Goal: Task Accomplishment & Management: Manage account settings

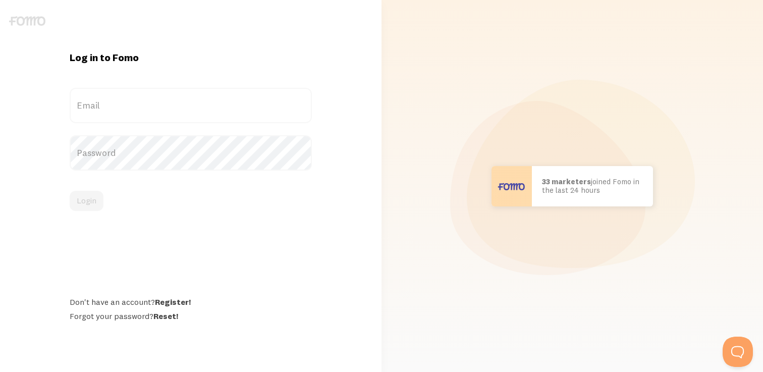
click at [151, 109] on label "Email" at bounding box center [191, 105] width 242 height 35
click at [151, 109] on input "Email" at bounding box center [191, 105] width 242 height 35
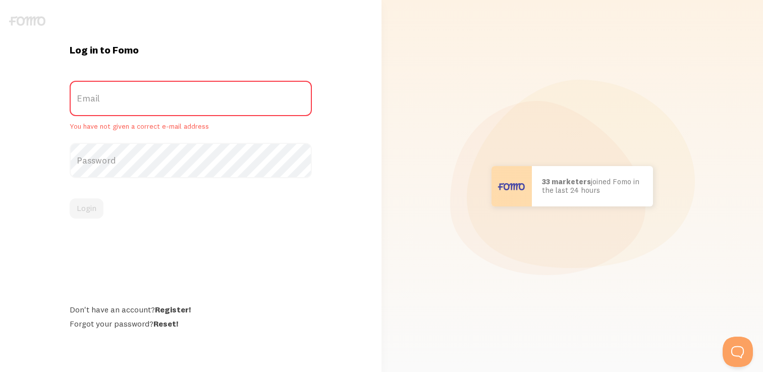
click at [139, 105] on label "Email" at bounding box center [191, 98] width 242 height 35
click at [139, 105] on input "Email" at bounding box center [191, 98] width 242 height 35
click at [124, 102] on label "Email" at bounding box center [191, 98] width 242 height 35
click at [124, 102] on input "Email" at bounding box center [191, 98] width 242 height 35
click at [102, 104] on label "Email" at bounding box center [191, 98] width 242 height 35
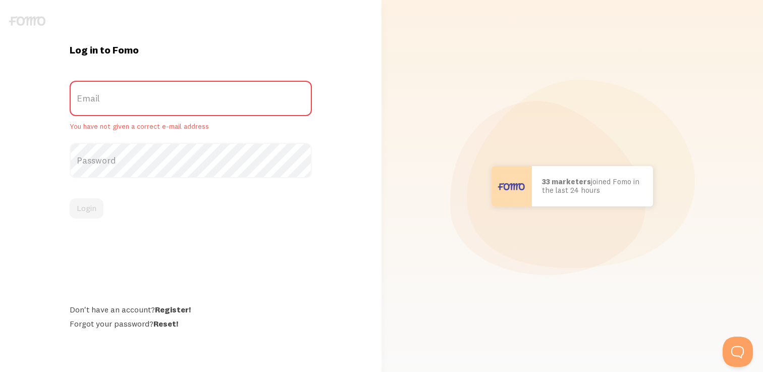
click at [102, 104] on input "Email" at bounding box center [191, 98] width 242 height 35
click at [42, 94] on div "Log in to Fomo Email You have not given a correct e-mail address Password Login…" at bounding box center [190, 185] width 381 height 285
click at [178, 92] on label "Email" at bounding box center [191, 98] width 242 height 35
click at [178, 92] on input "Email" at bounding box center [191, 98] width 242 height 35
click at [164, 327] on link "Reset!" at bounding box center [165, 323] width 25 height 10
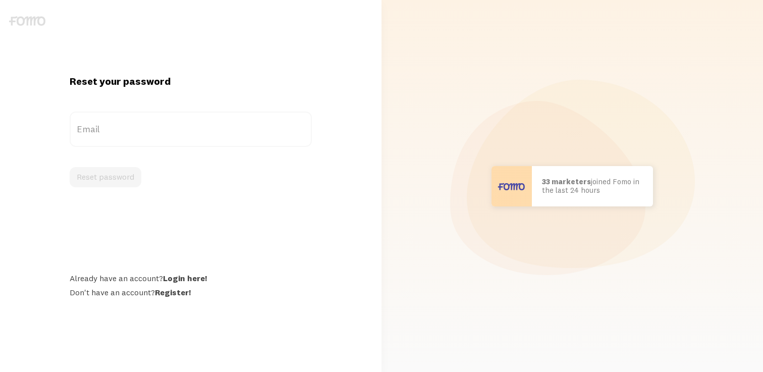
click at [180, 134] on label "Email" at bounding box center [191, 128] width 242 height 35
click at [180, 134] on input "Email" at bounding box center [191, 128] width 242 height 35
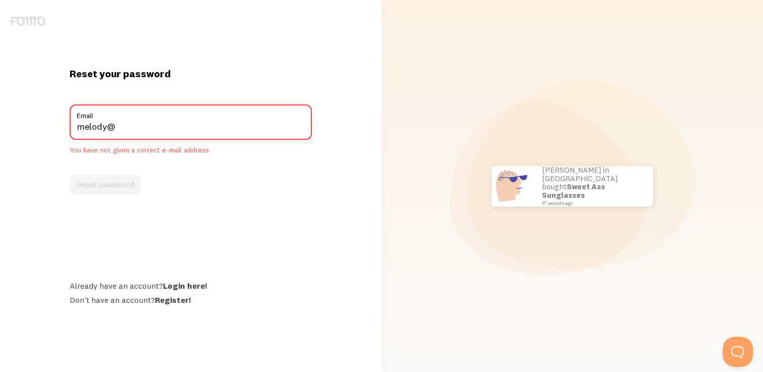
click at [168, 128] on input "melody@" at bounding box center [191, 121] width 242 height 35
type input "hq@s"
click at [177, 283] on link "Login here!" at bounding box center [185, 285] width 44 height 10
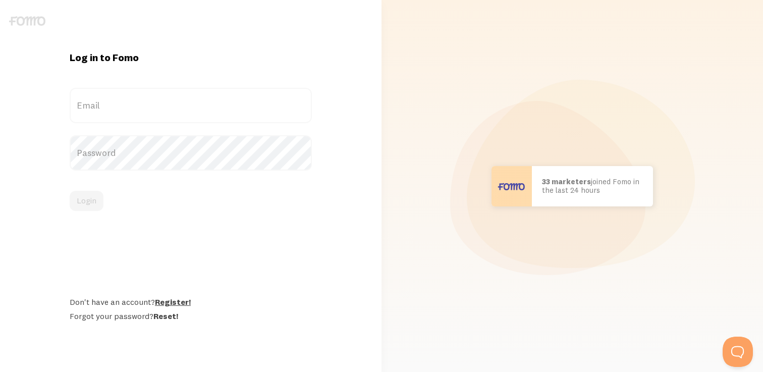
click at [170, 302] on link "Register!" at bounding box center [173, 302] width 36 height 10
click at [127, 93] on label "Email" at bounding box center [191, 105] width 242 height 35
click at [127, 93] on input "Email" at bounding box center [191, 105] width 242 height 35
click at [130, 106] on label "Email" at bounding box center [191, 105] width 242 height 35
click at [130, 106] on input "Email" at bounding box center [191, 105] width 242 height 35
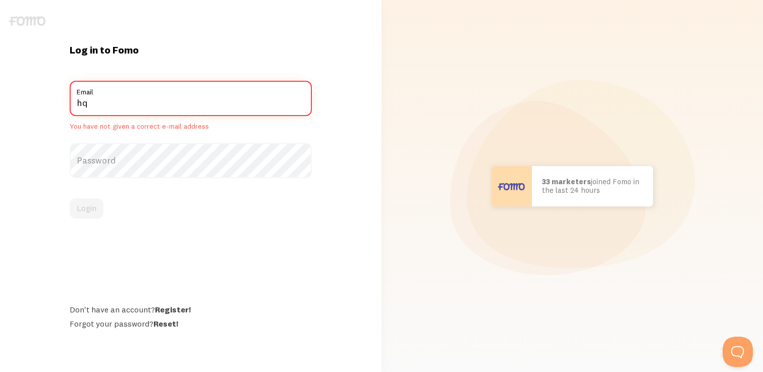
type input "hq@sweetdiplomacy.com"
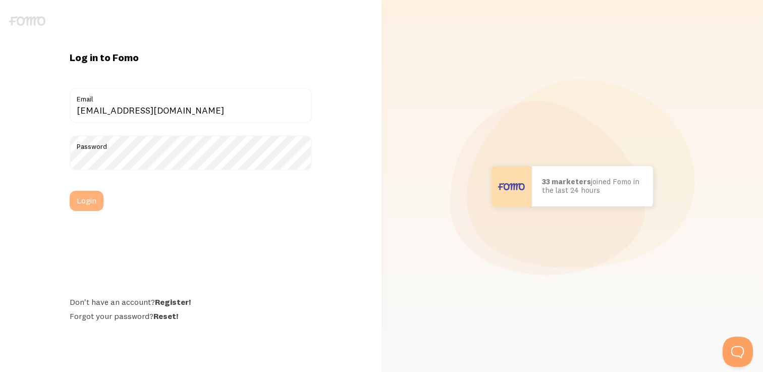
click at [88, 204] on button "Login" at bounding box center [87, 201] width 34 height 20
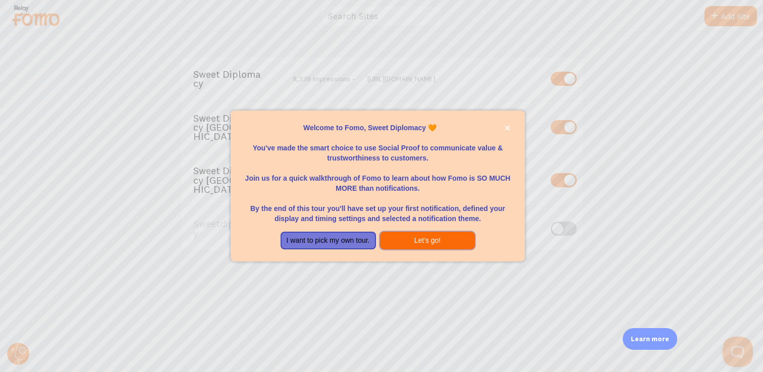
click at [404, 240] on button "Let's go!" at bounding box center [427, 240] width 95 height 18
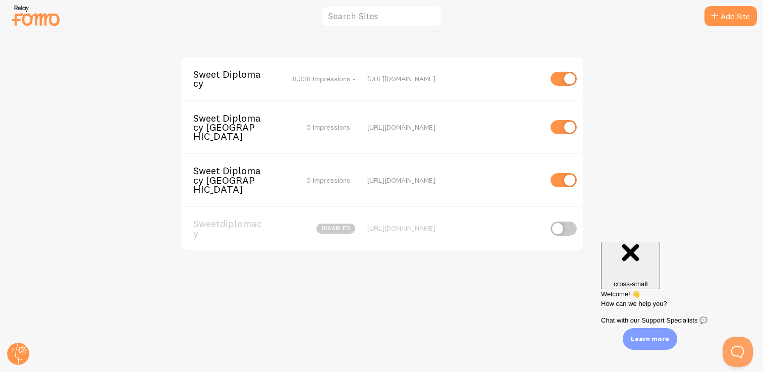
click at [499, 123] on div "[URL][DOMAIN_NAME]" at bounding box center [454, 127] width 174 height 9
click at [21, 359] on icon at bounding box center [19, 353] width 8 height 22
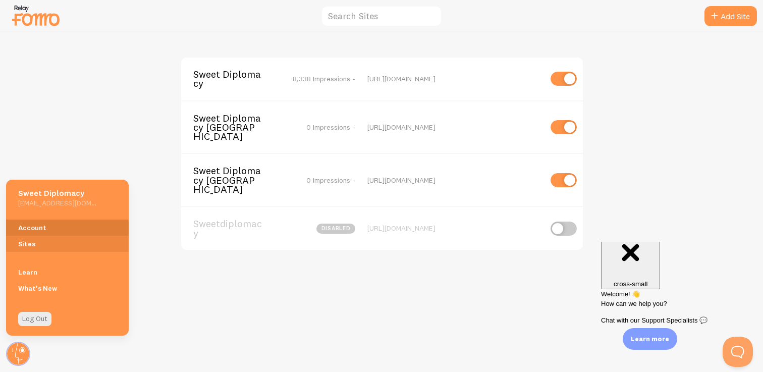
click at [54, 225] on link "Account" at bounding box center [67, 227] width 123 height 16
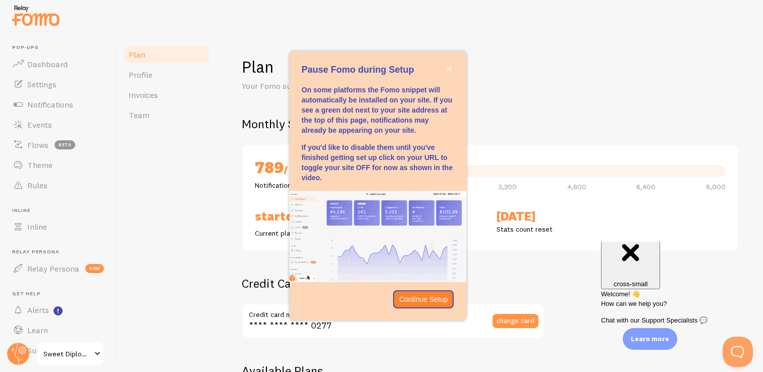
scroll to position [25, 0]
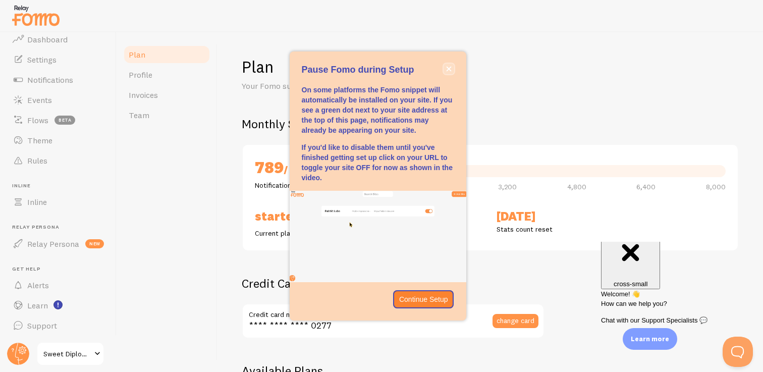
click at [449, 68] on icon "close," at bounding box center [448, 69] width 5 height 5
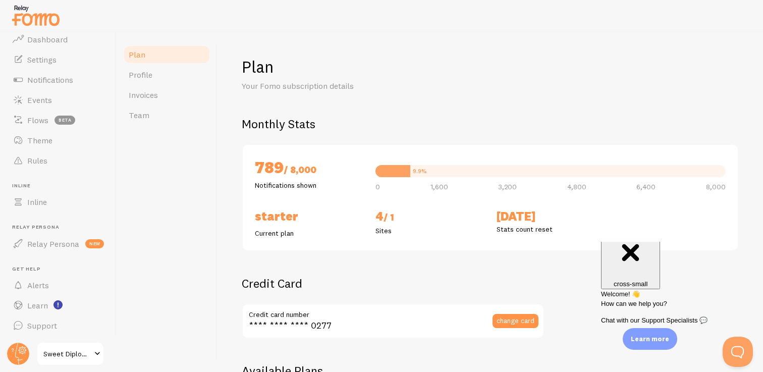
click at [562, 86] on div "Plan Your Fomo subscription details" at bounding box center [490, 73] width 497 height 35
click at [71, 41] on link "Dashboard" at bounding box center [58, 39] width 104 height 20
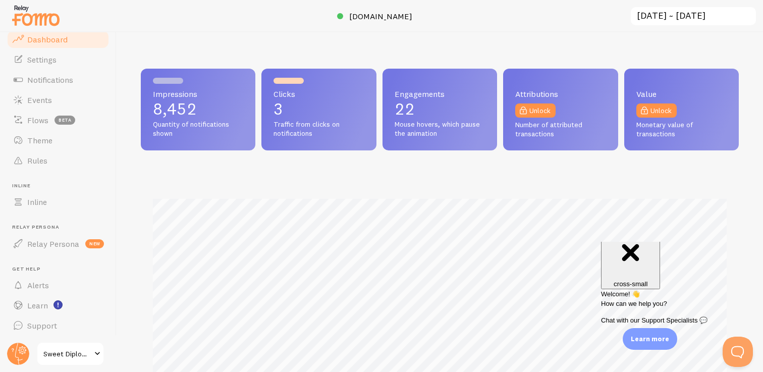
scroll to position [265, 598]
click at [66, 59] on link "Settings" at bounding box center [58, 59] width 104 height 20
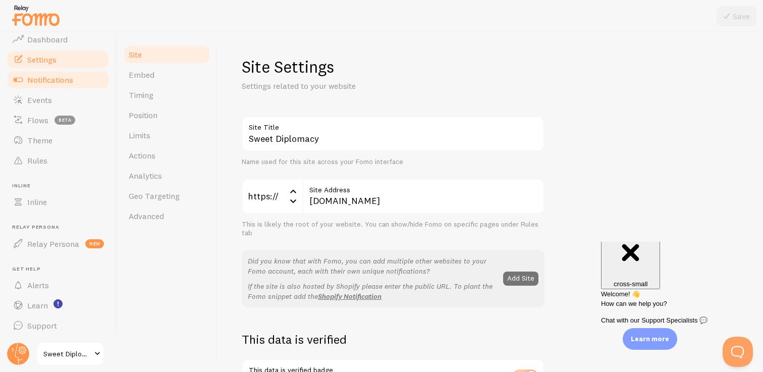
click at [67, 78] on span "Notifications" at bounding box center [50, 80] width 46 height 10
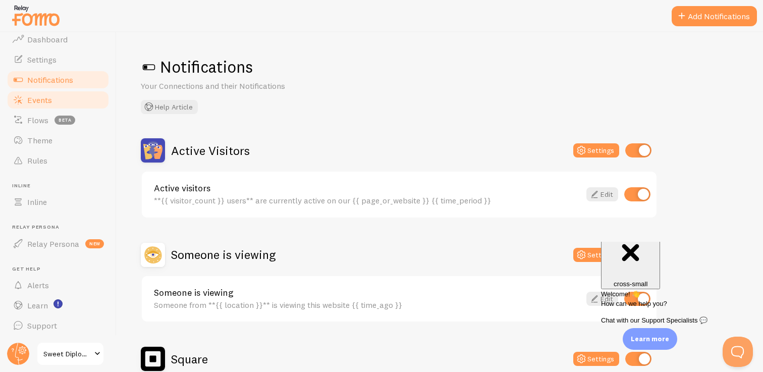
click at [67, 96] on link "Events" at bounding box center [58, 100] width 104 height 20
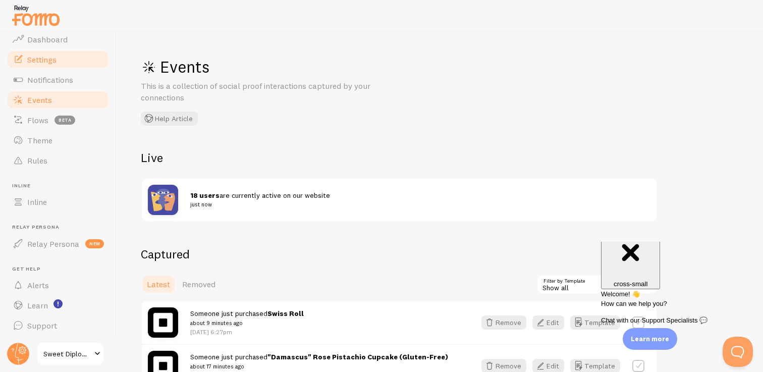
click at [61, 54] on link "Settings" at bounding box center [58, 59] width 104 height 20
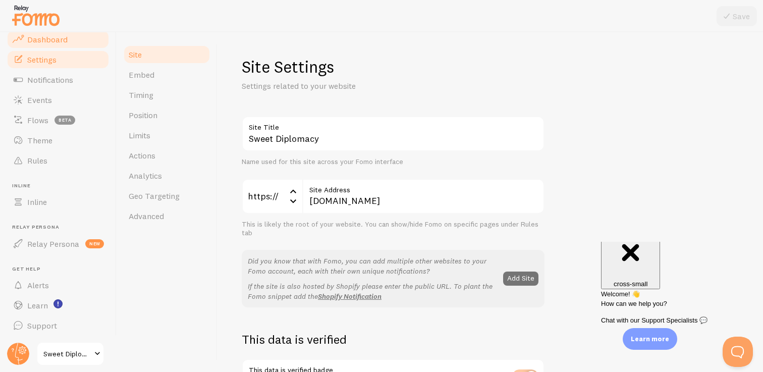
click at [62, 38] on span "Dashboard" at bounding box center [47, 39] width 40 height 10
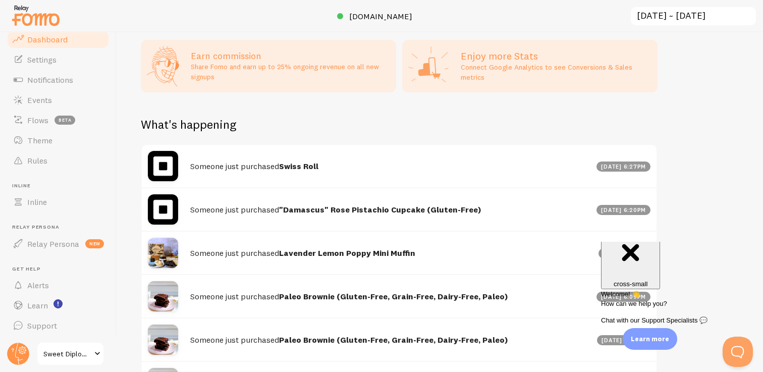
scroll to position [506, 0]
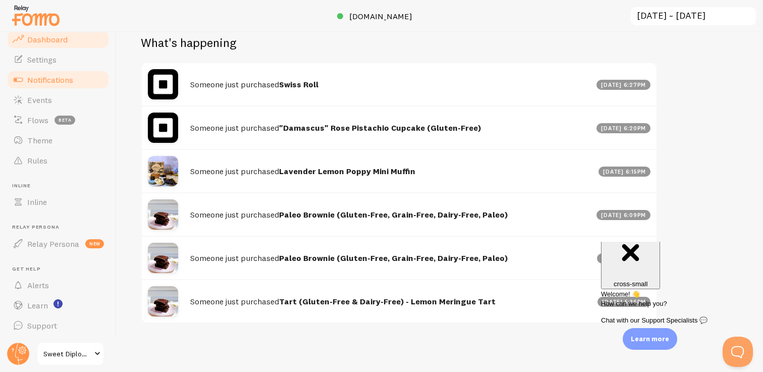
click at [66, 77] on span "Notifications" at bounding box center [50, 80] width 46 height 10
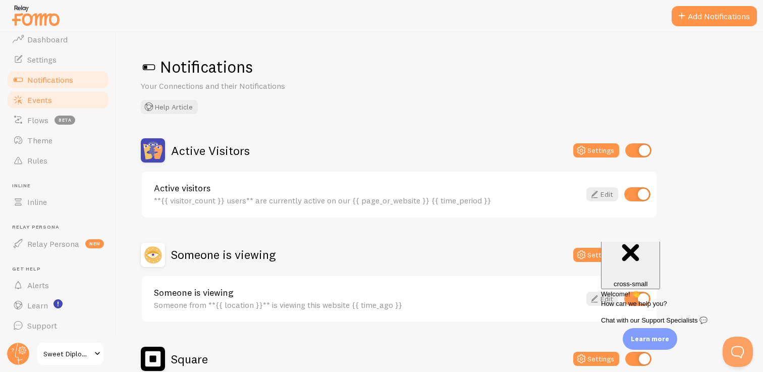
click at [43, 98] on span "Events" at bounding box center [39, 100] width 25 height 10
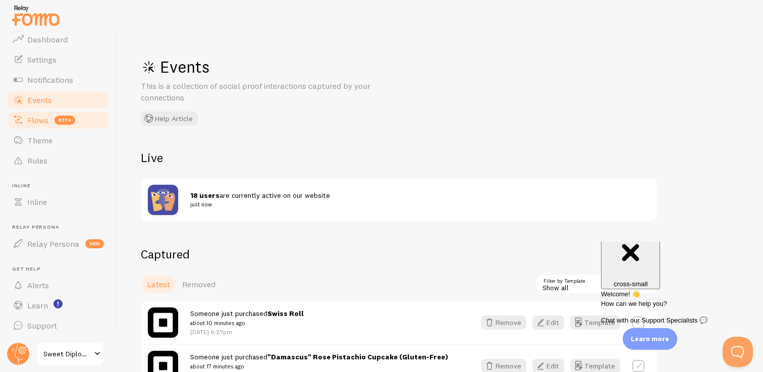
click at [43, 116] on span "Flows" at bounding box center [37, 120] width 21 height 10
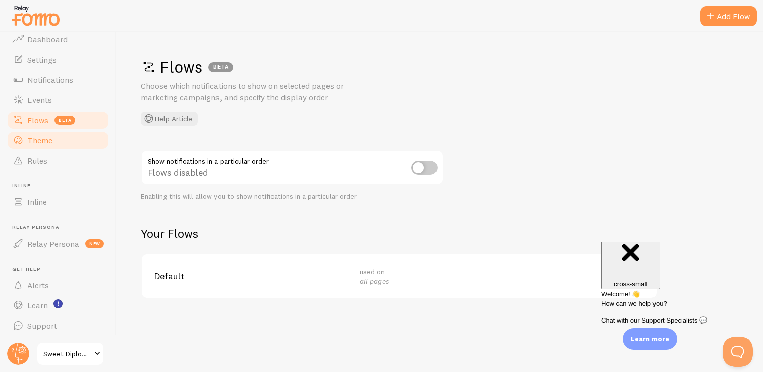
click at [40, 145] on span "Theme" at bounding box center [39, 140] width 25 height 10
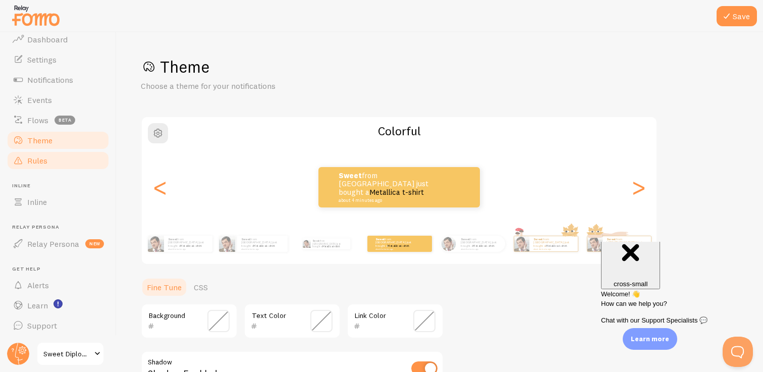
click at [40, 159] on span "Rules" at bounding box center [37, 160] width 20 height 10
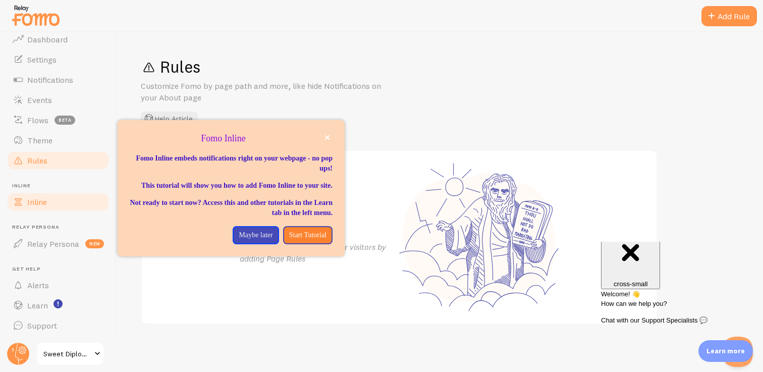
click at [36, 200] on span "Inline" at bounding box center [37, 202] width 20 height 10
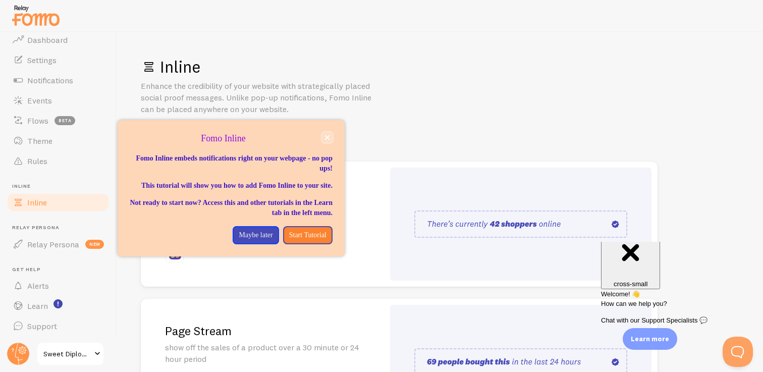
click at [330, 134] on button "close," at bounding box center [327, 137] width 11 height 11
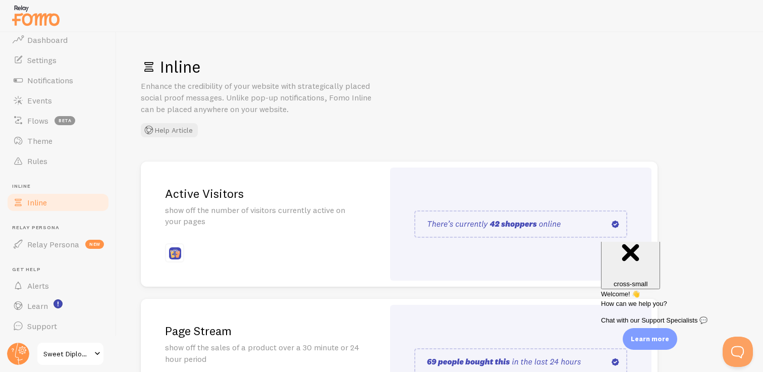
scroll to position [25, 0]
click at [93, 346] on link "Sweet Diplomacy" at bounding box center [70, 353] width 68 height 24
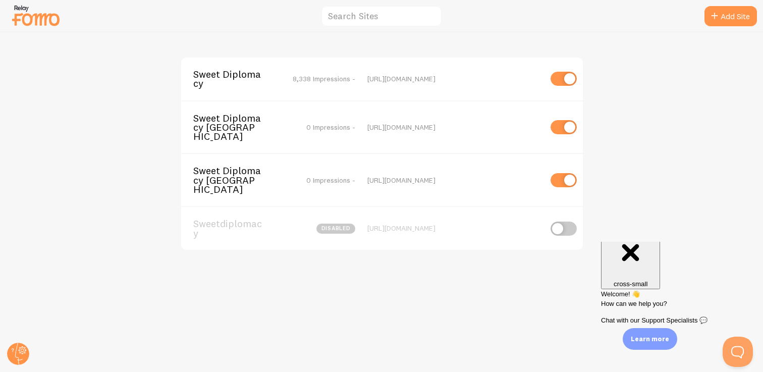
click at [522, 123] on div "[URL][DOMAIN_NAME]" at bounding box center [454, 127] width 174 height 9
click at [560, 124] on input "checkbox" at bounding box center [563, 127] width 26 height 14
checkbox input "false"
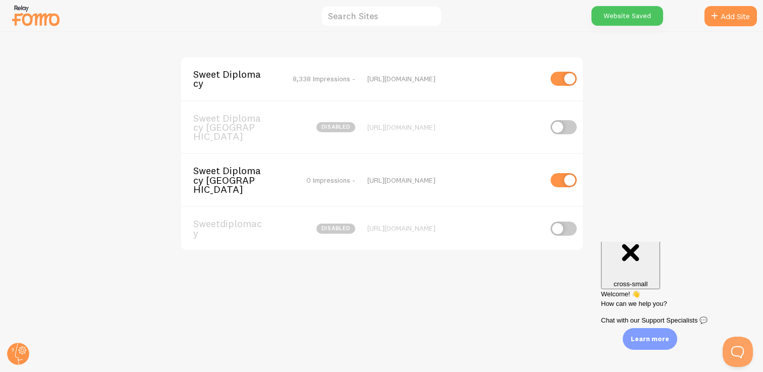
click at [557, 173] on input "checkbox" at bounding box center [563, 180] width 26 height 14
checkbox input "false"
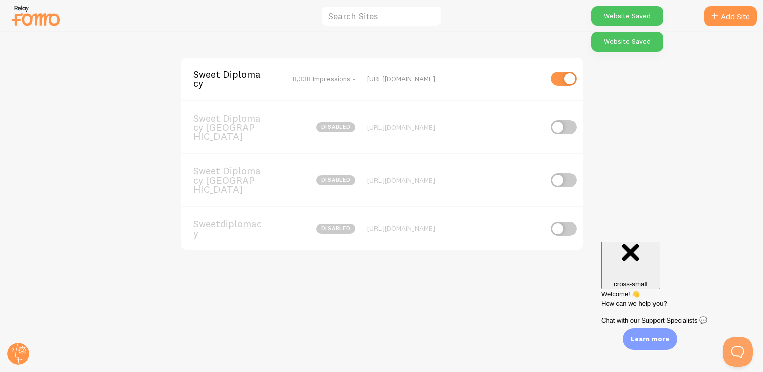
click at [254, 79] on span "Sweet Diplomacy" at bounding box center [233, 79] width 81 height 19
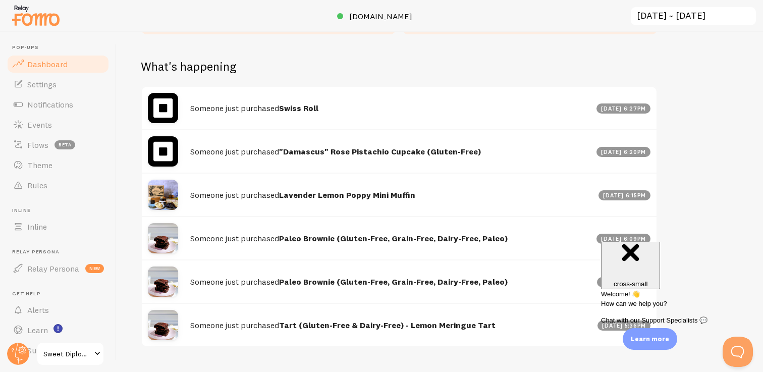
scroll to position [506, 0]
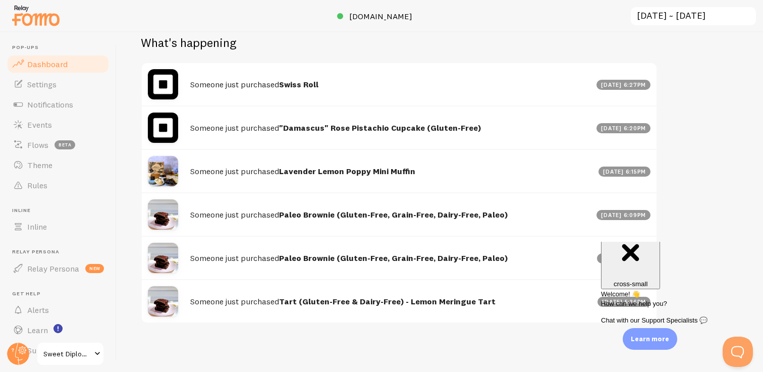
click at [77, 356] on span "Sweet Diplomacy" at bounding box center [67, 353] width 48 height 12
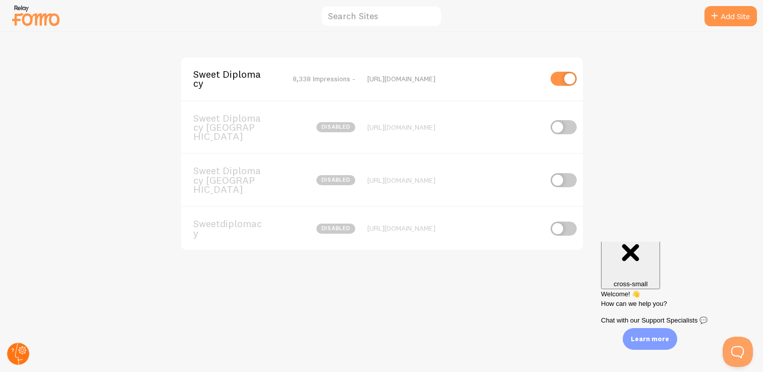
click at [19, 353] on circle at bounding box center [18, 353] width 22 height 22
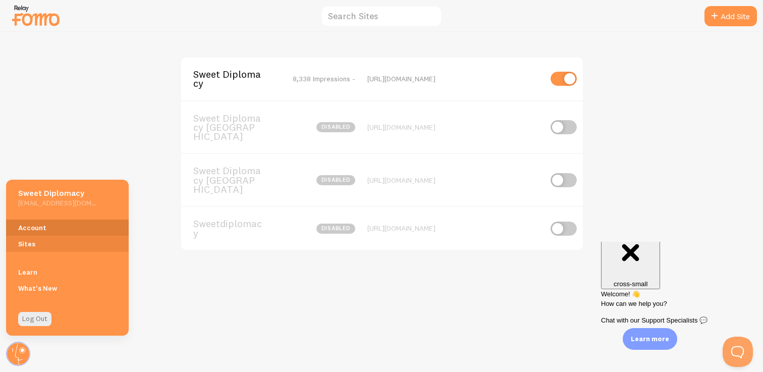
click at [61, 223] on link "Account" at bounding box center [67, 227] width 123 height 16
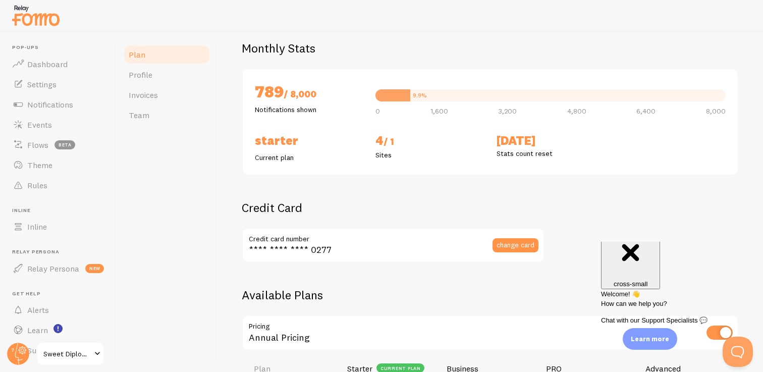
scroll to position [78, 0]
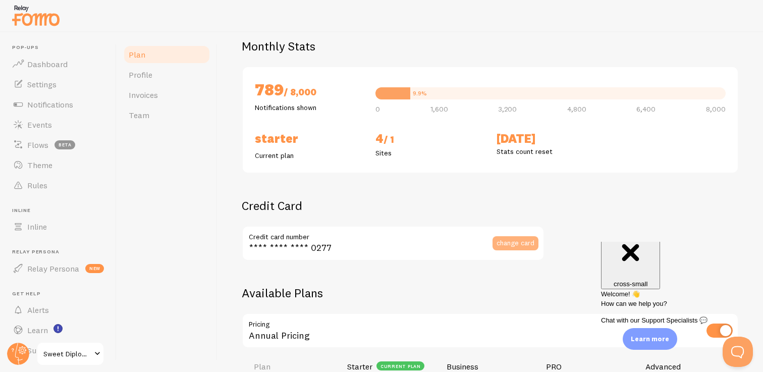
click at [509, 244] on span "change card" at bounding box center [515, 242] width 38 height 7
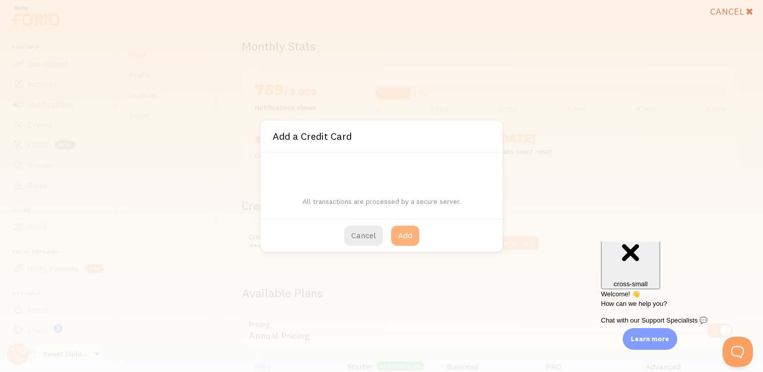
click at [401, 236] on button "Add" at bounding box center [405, 235] width 28 height 20
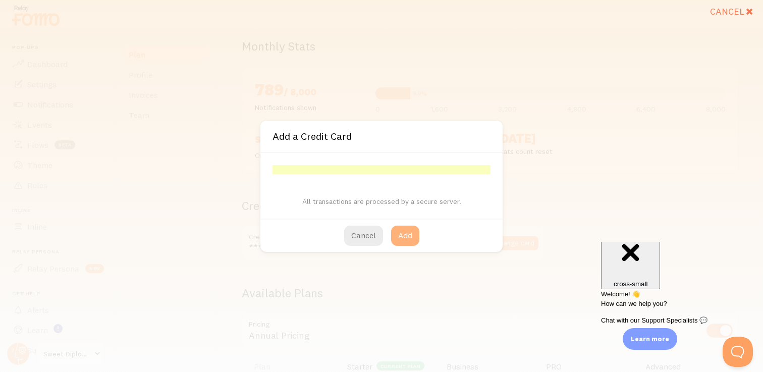
click at [406, 237] on button "Add" at bounding box center [405, 235] width 28 height 20
type input "**** **** **** 4416"
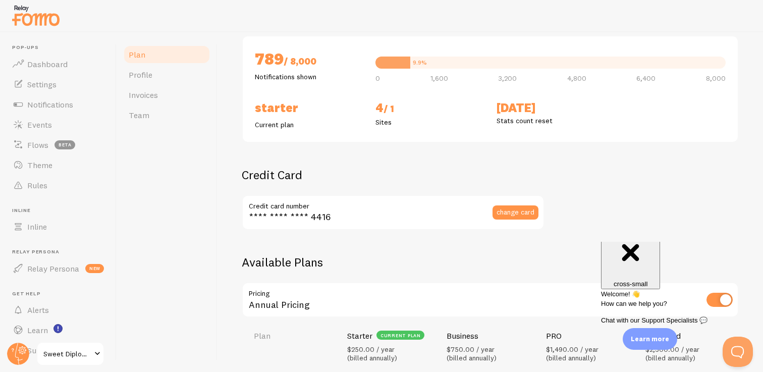
scroll to position [0, 0]
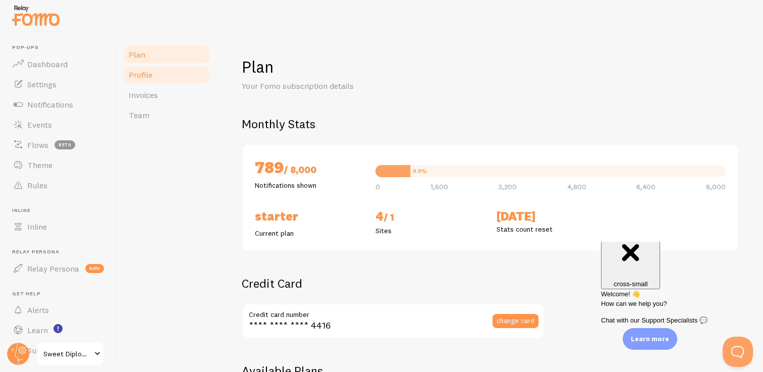
click at [146, 72] on span "Profile" at bounding box center [141, 75] width 24 height 10
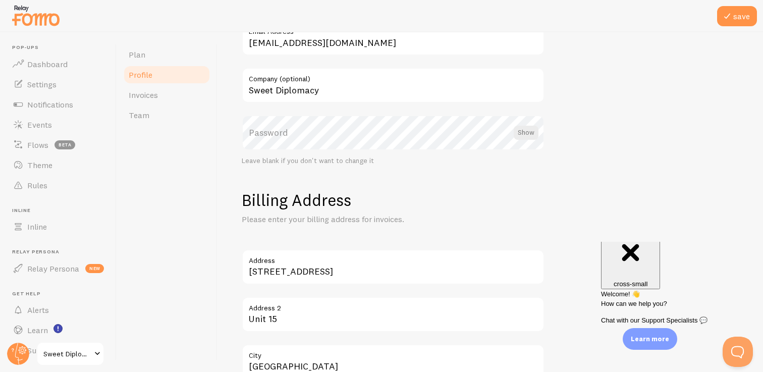
scroll to position [51, 0]
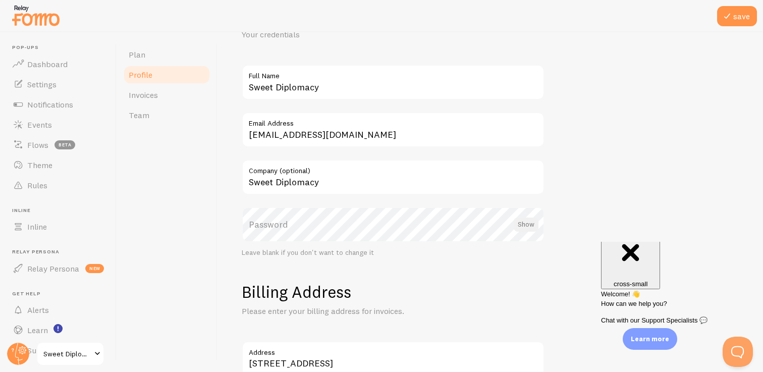
click at [530, 222] on div at bounding box center [525, 224] width 25 height 14
click at [325, 223] on label "Password" at bounding box center [393, 224] width 303 height 35
click at [524, 224] on div at bounding box center [527, 224] width 22 height 14
click at [399, 226] on label "Password" at bounding box center [393, 224] width 303 height 35
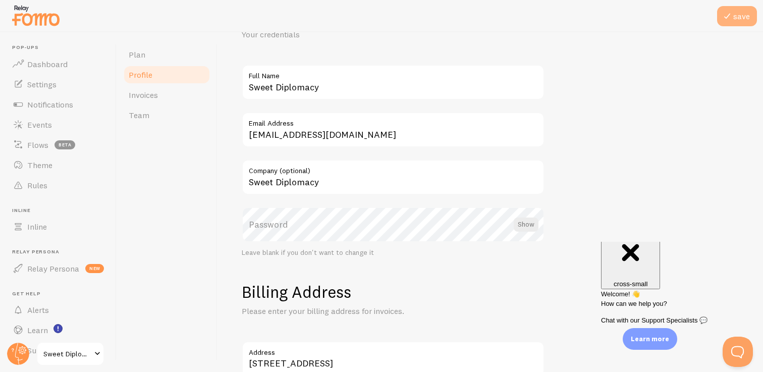
click at [740, 15] on button "save" at bounding box center [737, 16] width 40 height 20
